Goal: Information Seeking & Learning: Learn about a topic

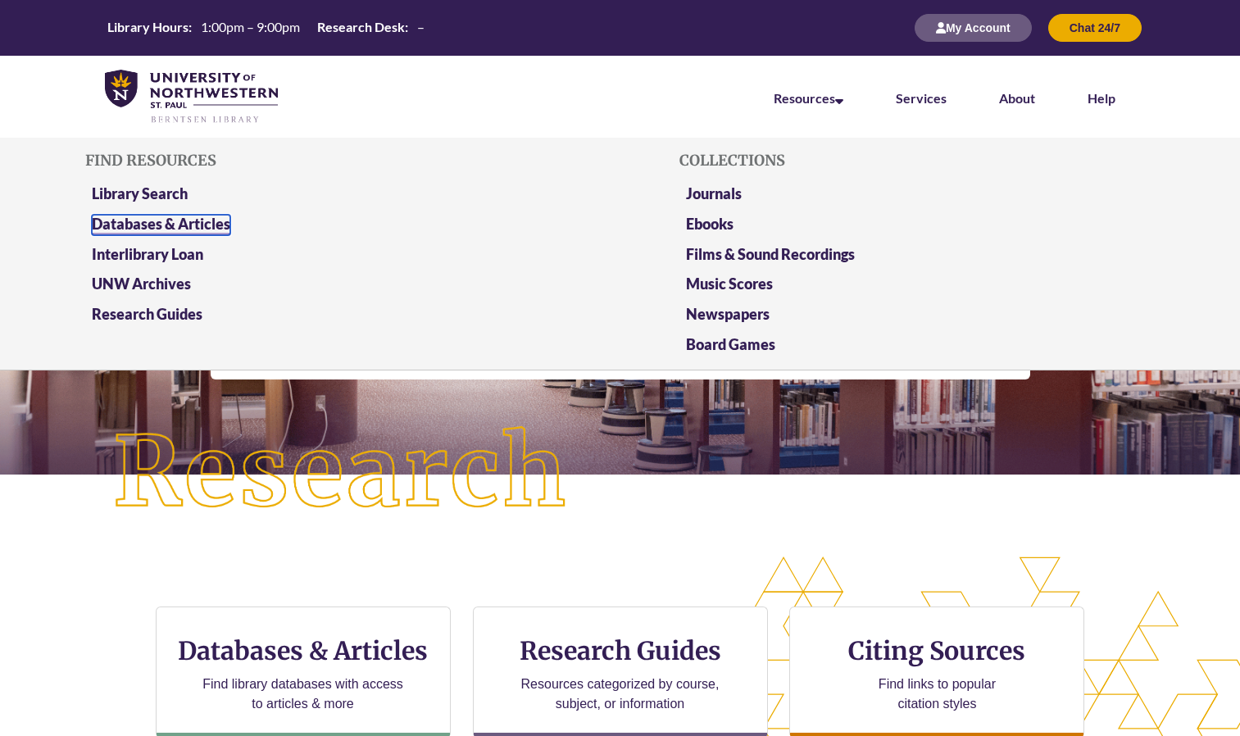
click at [201, 216] on link "Databases & Articles" at bounding box center [161, 225] width 138 height 20
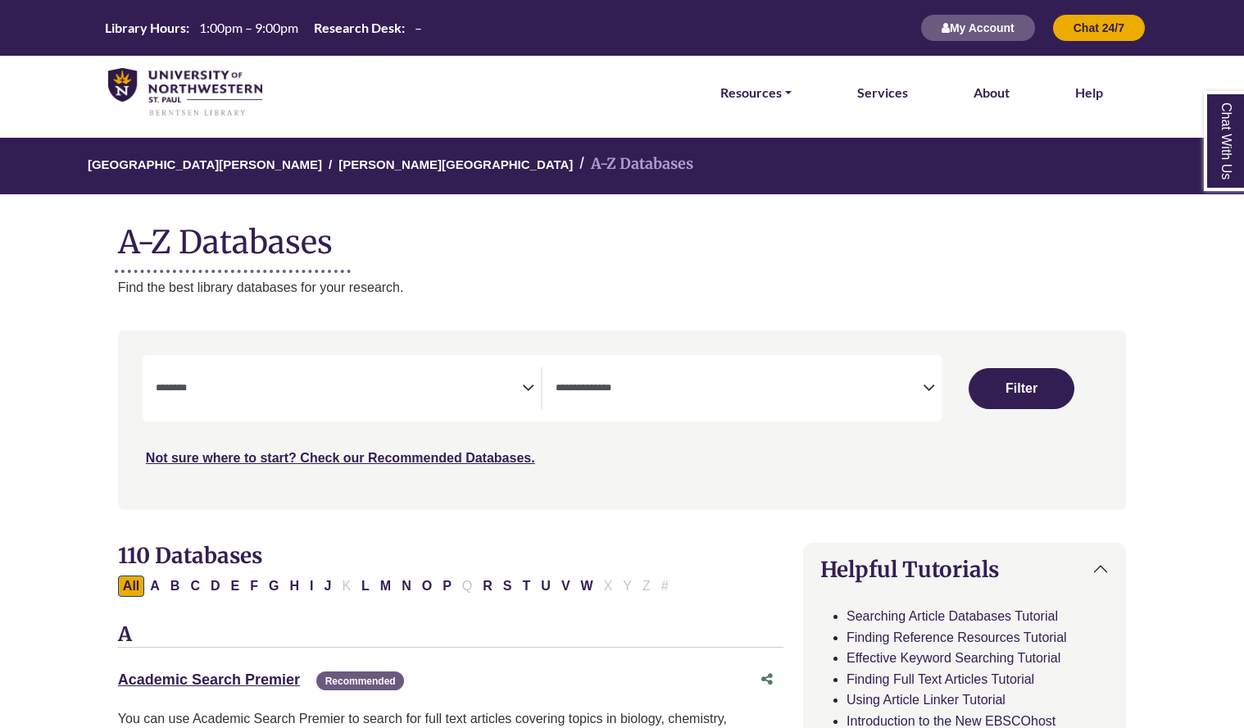
select select "Database Subject Filter"
select select "Database Types Filter"
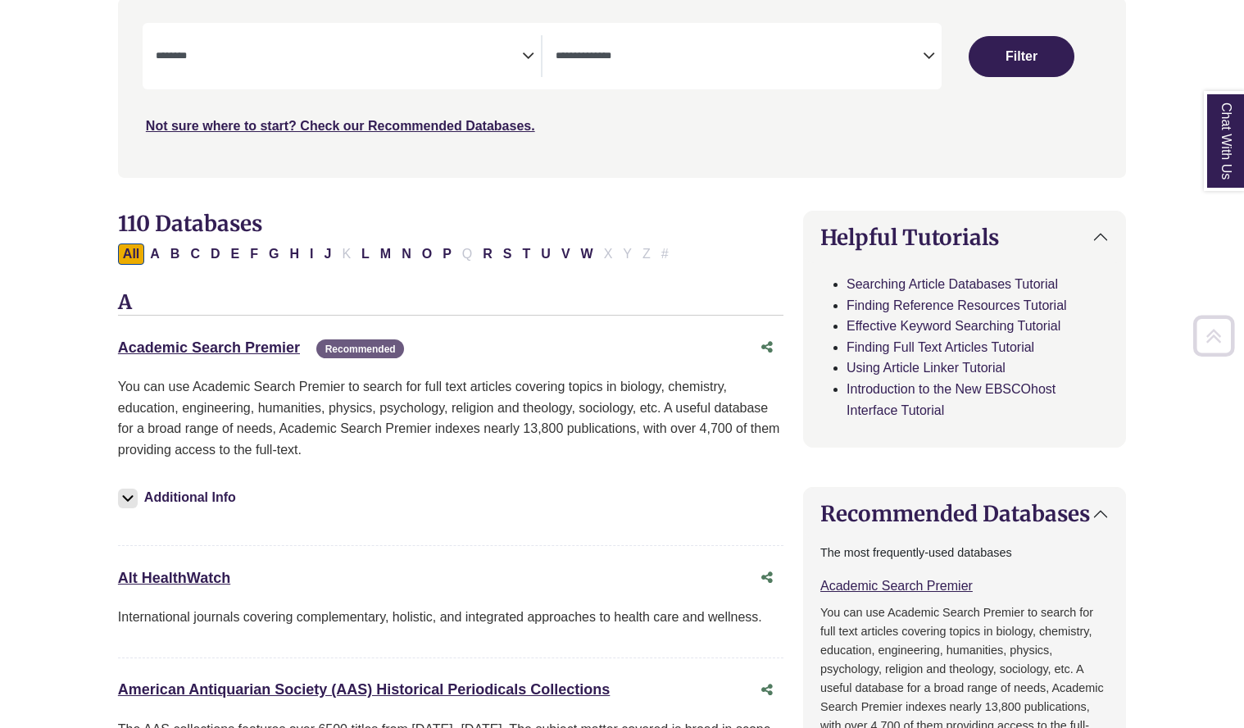
scroll to position [361, 0]
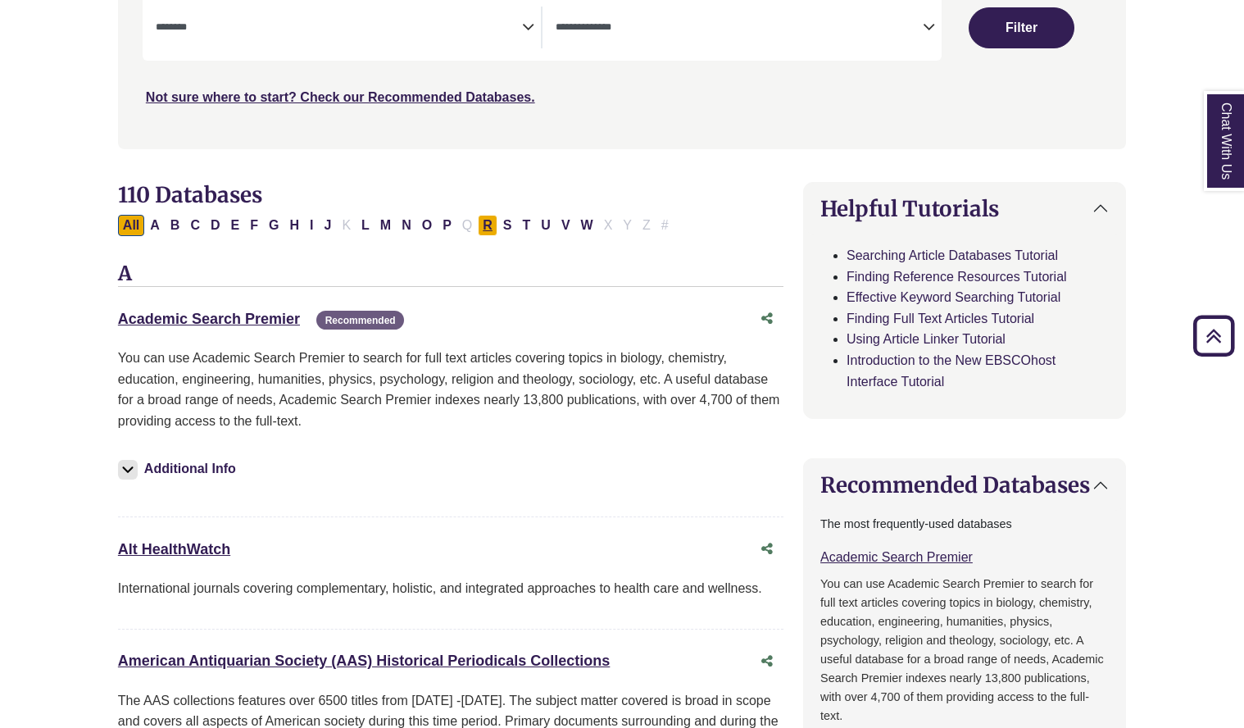
click at [494, 230] on button "R" at bounding box center [488, 225] width 20 height 21
select select "Database Subject Filter"
select select "Database Types Filter"
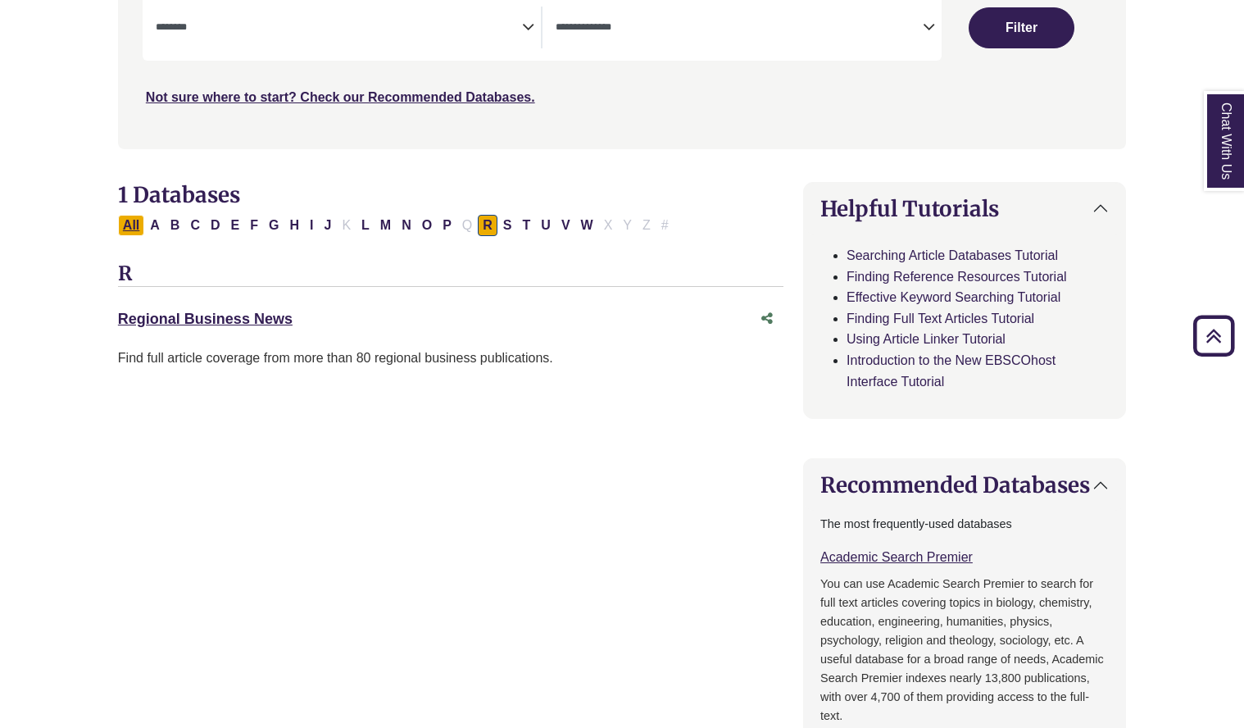
click at [133, 232] on button "All" at bounding box center [131, 225] width 26 height 21
select select "Database Subject Filter"
select select "Database Types Filter"
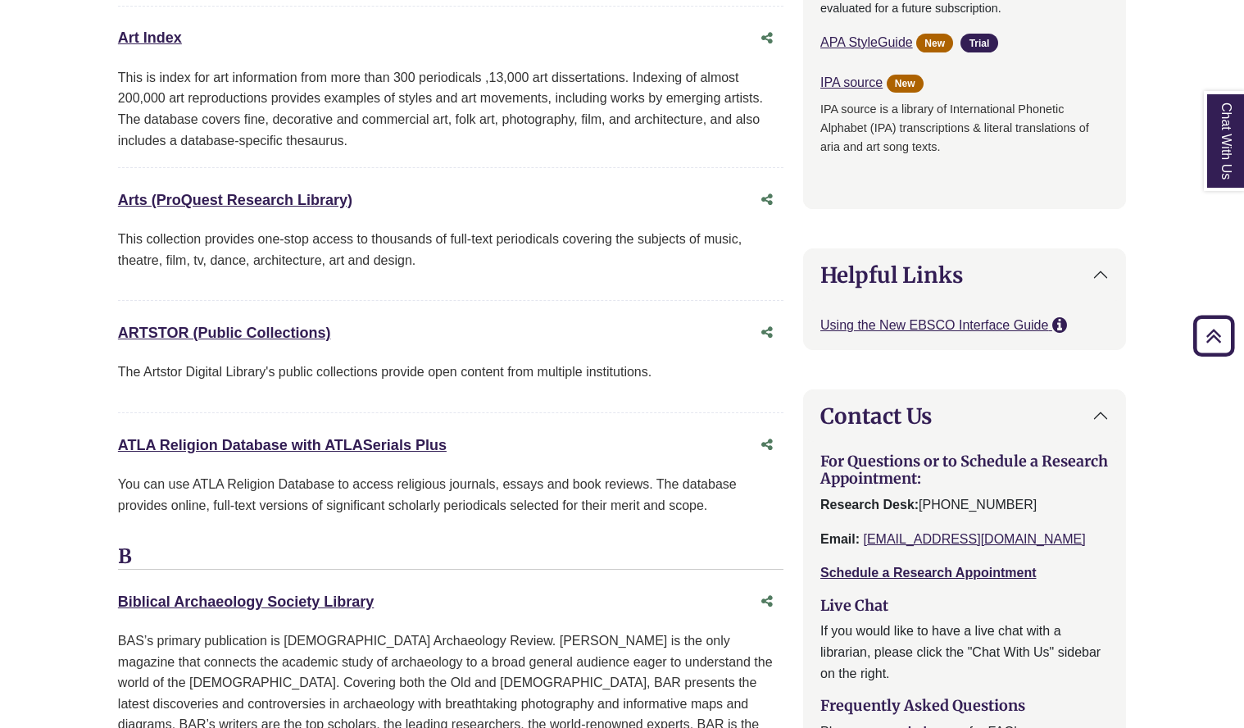
scroll to position [1475, 0]
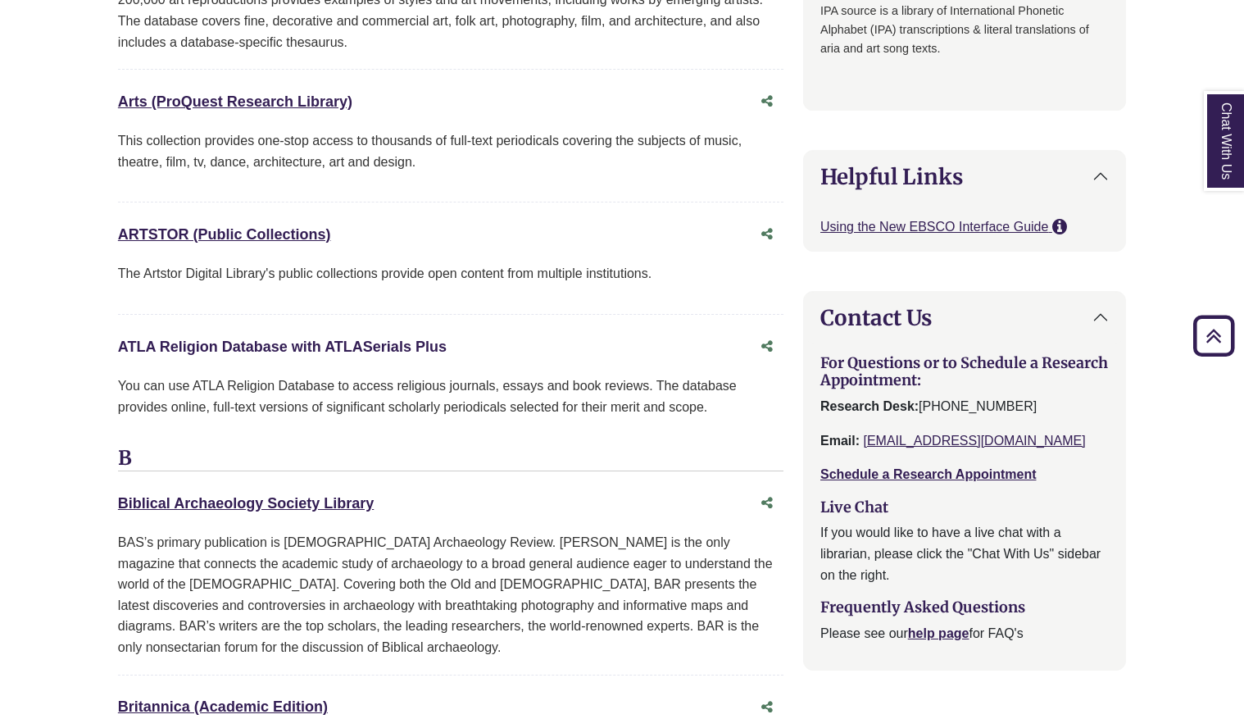
click at [235, 350] on link "ATLA Religion Database with ATLASerials Plus This link opens in a new window" at bounding box center [282, 346] width 329 height 16
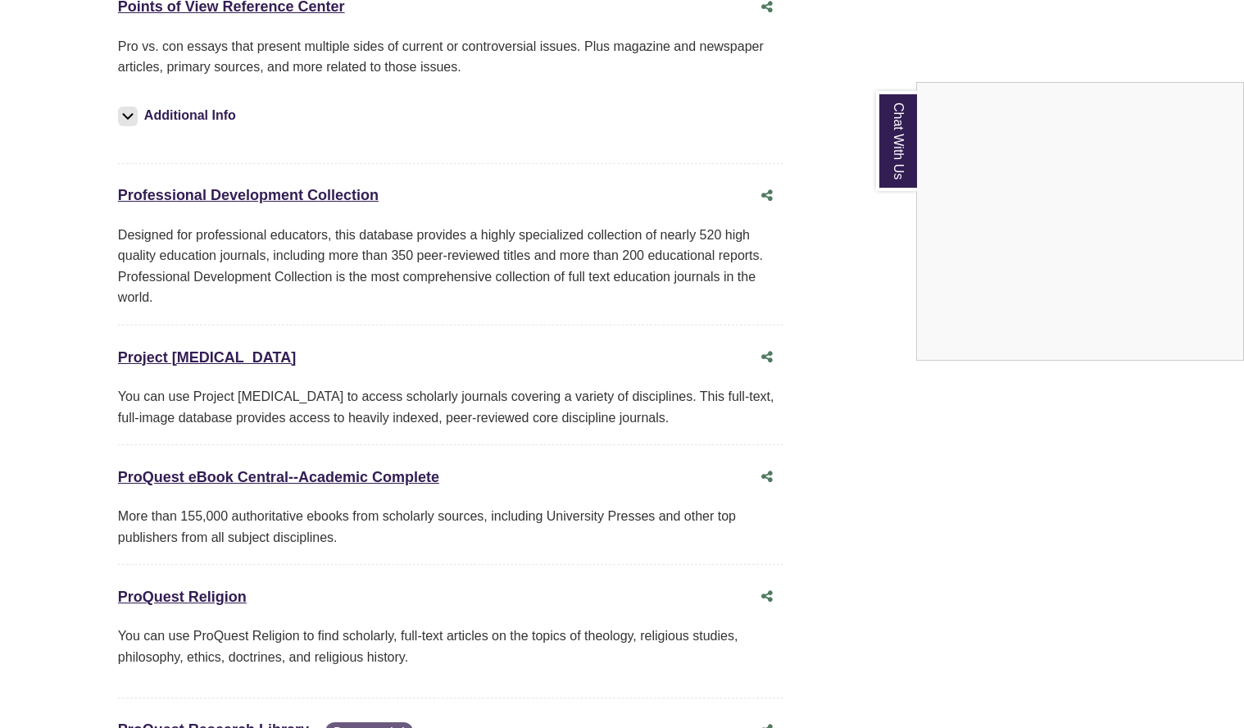
scroll to position [12030, 0]
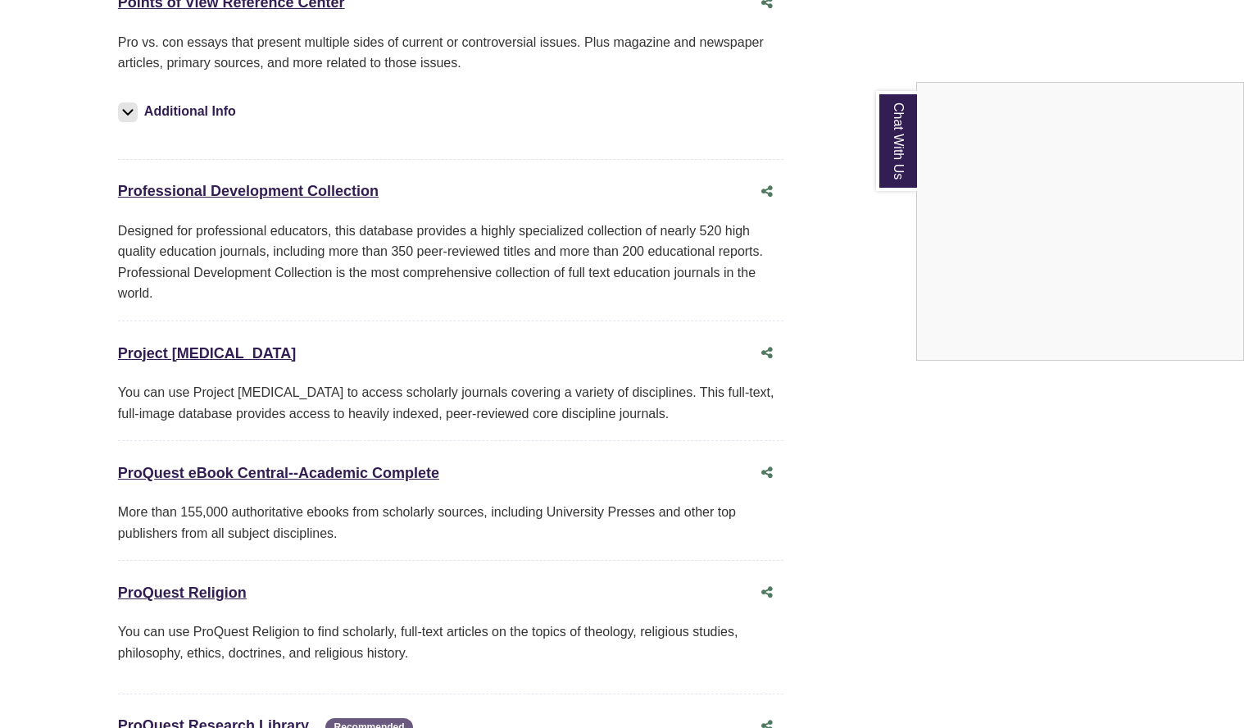
click at [165, 384] on div "Chat With Us" at bounding box center [622, 364] width 1244 height 728
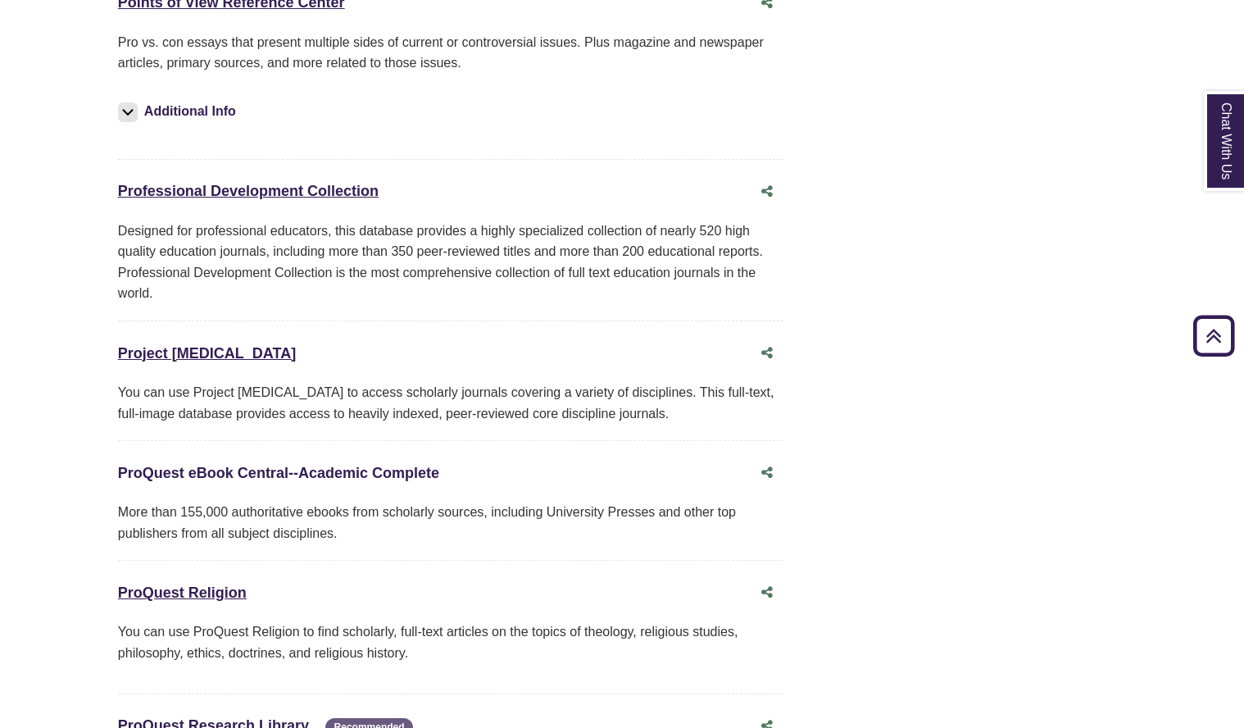
click at [165, 465] on link "ProQuest eBook Central--Academic Complete This link opens in a new window" at bounding box center [278, 473] width 321 height 16
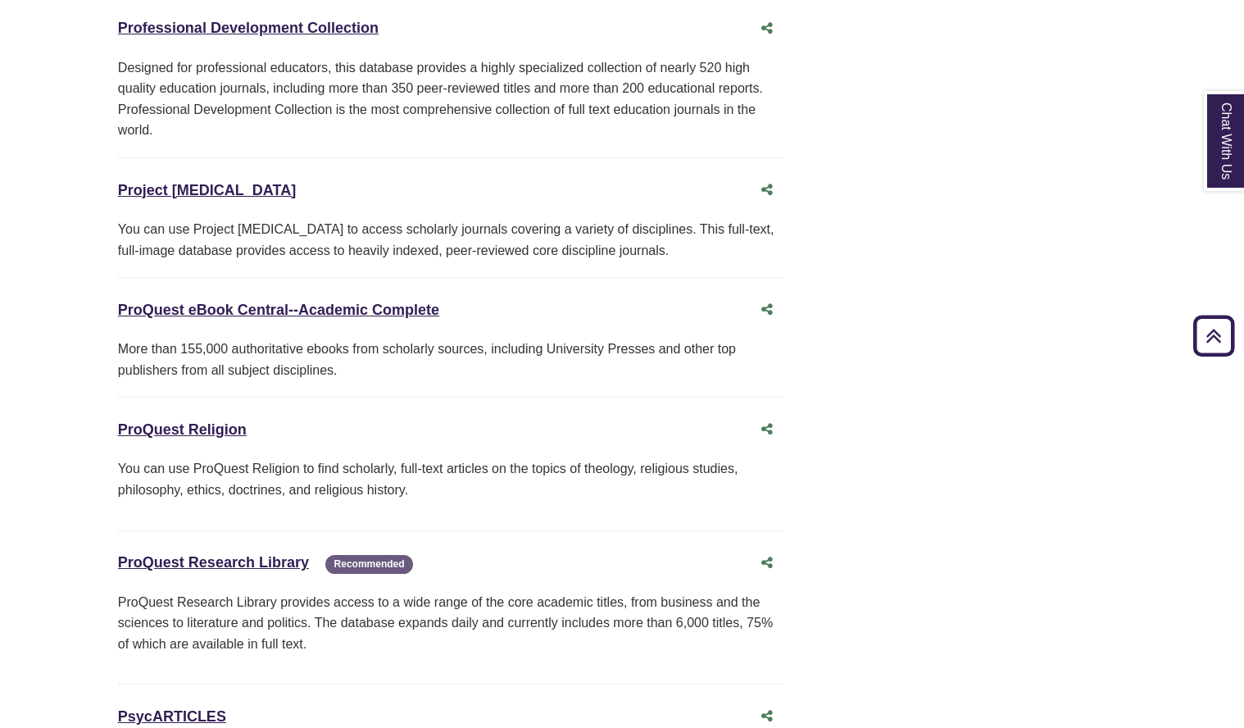
scroll to position [12226, 0]
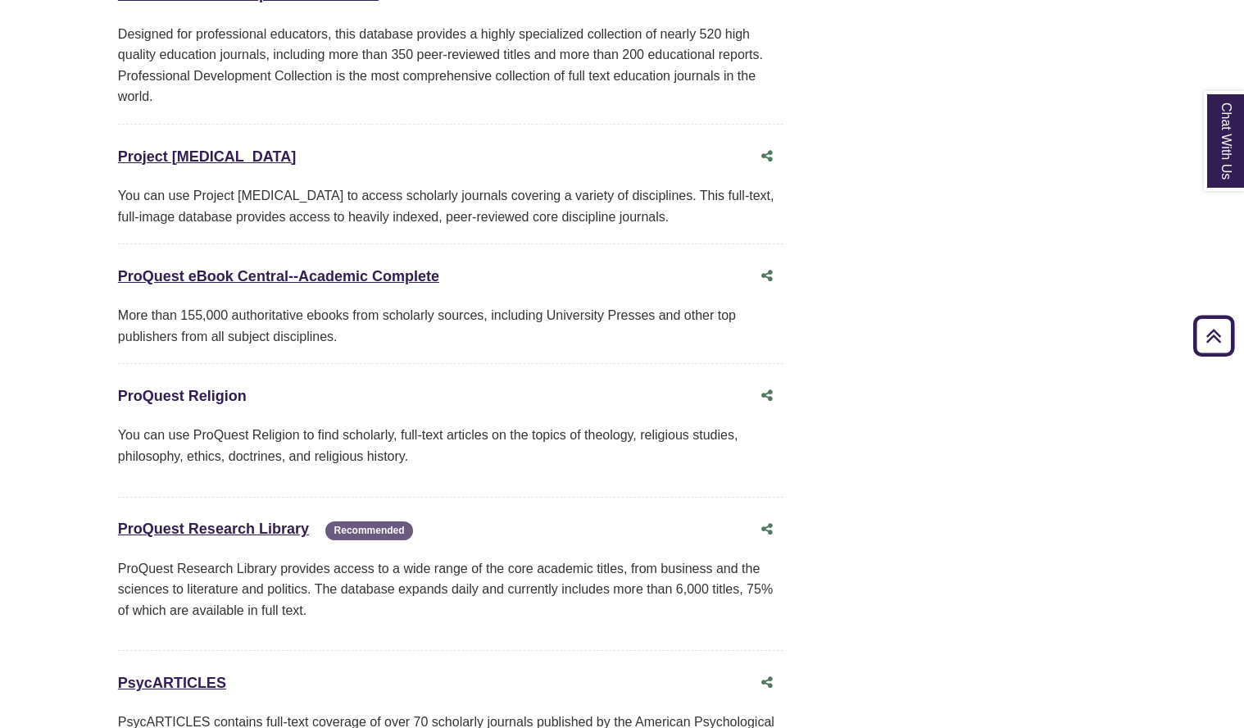
click at [188, 388] on link "ProQuest Religion This link opens in a new window" at bounding box center [182, 396] width 129 height 16
click at [189, 674] on link "PsycARTICLES This link opens in a new window" at bounding box center [172, 682] width 108 height 16
